Goal: Check status

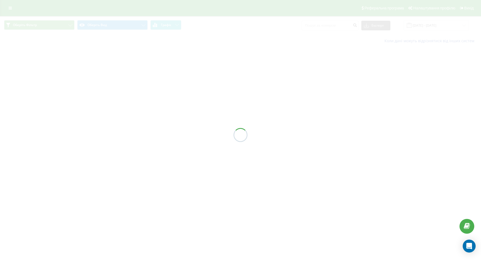
click at [318, 24] on div at bounding box center [240, 135] width 481 height 270
click at [327, 25] on div "Всі дзвінки Основний Графік Експорт .csv .xls .xlsx 18.12.2024 - 18.12.2024 Кол…" at bounding box center [240, 31] width 481 height 31
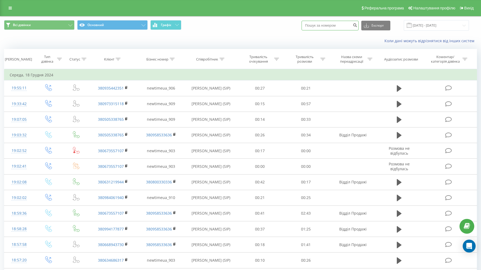
click at [329, 26] on input at bounding box center [329, 26] width 57 height 10
paste input "095 042 31 95"
type input "095 042 31 95"
click at [357, 26] on icon "submit" at bounding box center [354, 24] width 5 height 3
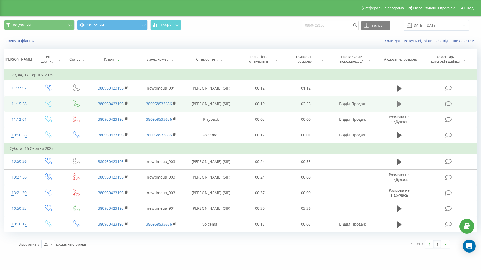
click at [398, 105] on icon at bounding box center [398, 104] width 5 height 6
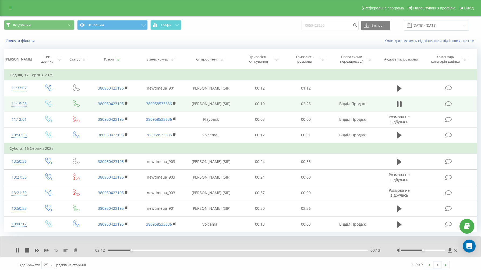
click at [56, 252] on span "1 x" at bounding box center [56, 250] width 4 height 5
click at [55, 249] on span "1 x" at bounding box center [56, 250] width 4 height 5
click at [57, 251] on div "1 x" at bounding box center [54, 250] width 78 height 5
click at [57, 251] on span "1 x" at bounding box center [56, 250] width 4 height 5
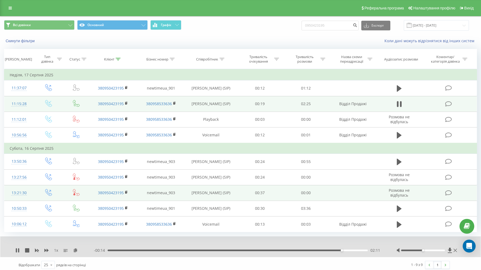
scroll to position [3, 0]
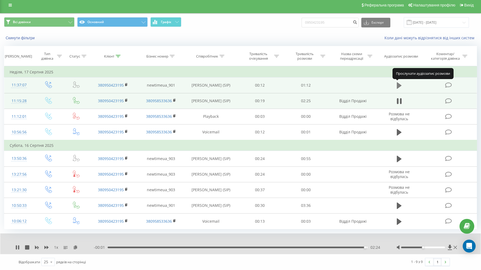
click at [399, 86] on icon at bounding box center [398, 85] width 5 height 6
